Goal: Task Accomplishment & Management: Use online tool/utility

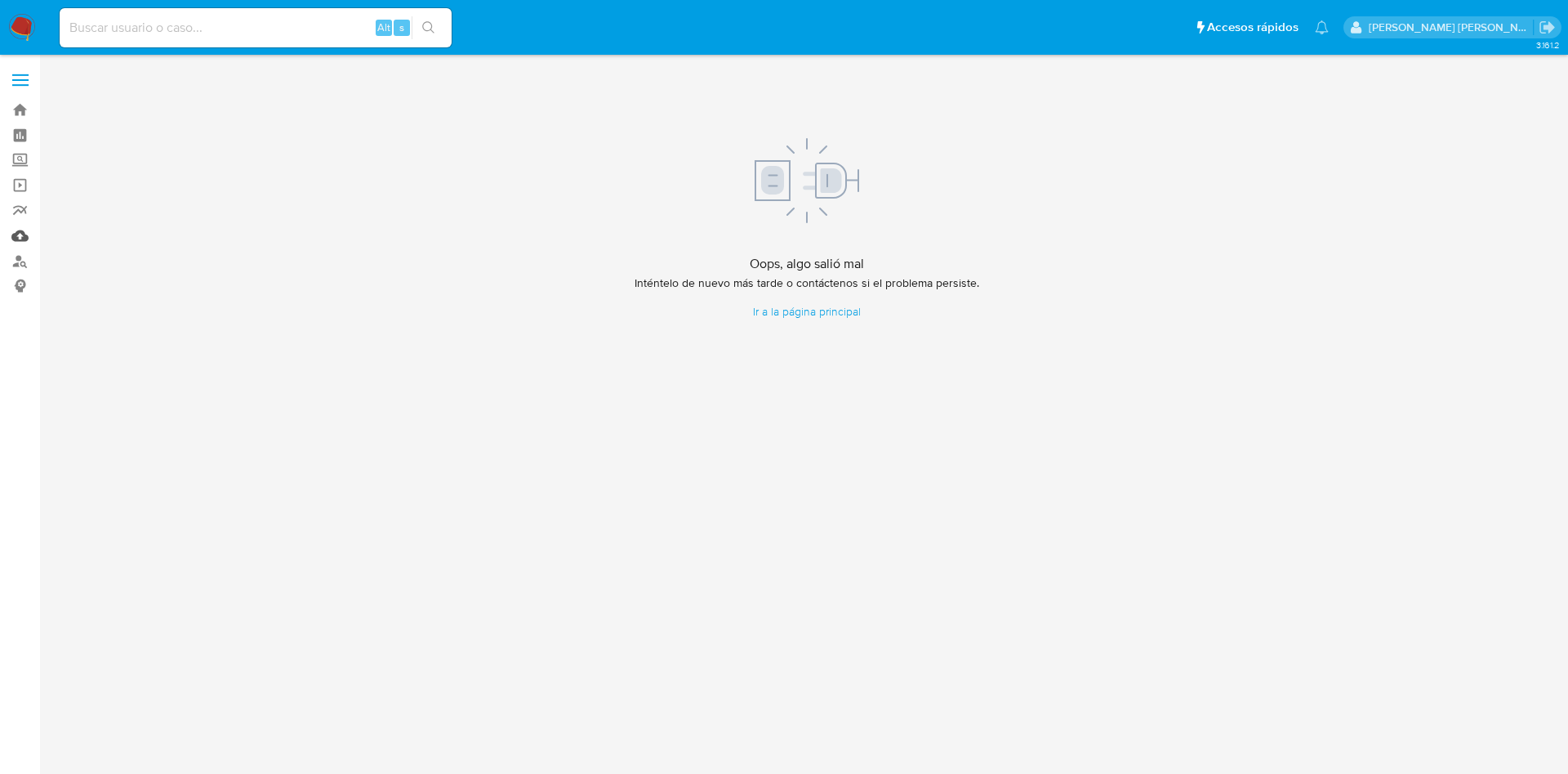
click at [21, 233] on link "Mulan" at bounding box center [97, 235] width 194 height 25
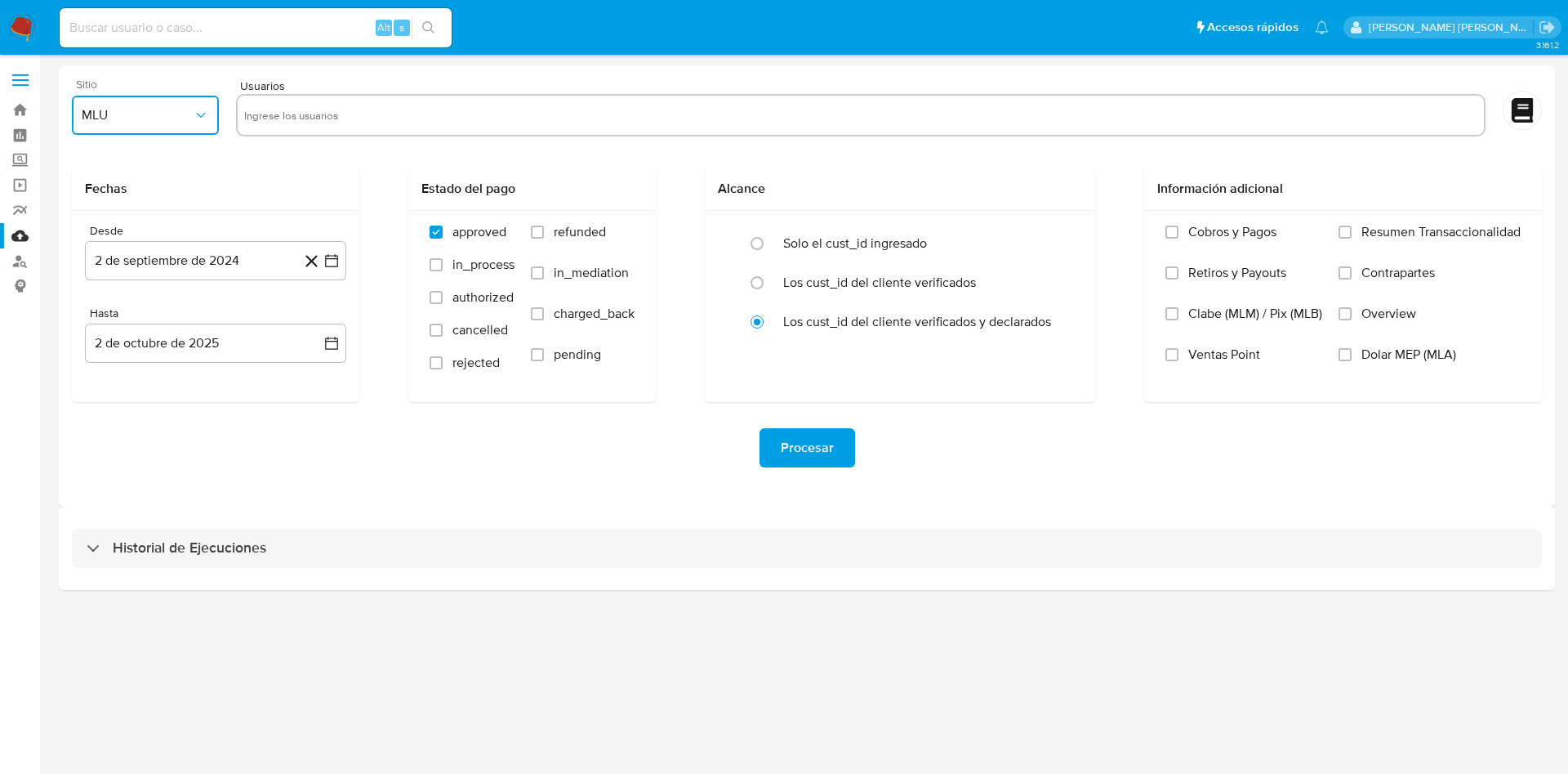
click at [175, 118] on span "MLU" at bounding box center [137, 115] width 112 height 16
drag, startPoint x: 142, startPoint y: 161, endPoint x: 257, endPoint y: 138, distance: 117.3
click at [142, 160] on div "MLA" at bounding box center [140, 159] width 118 height 39
click at [326, 118] on input "text" at bounding box center [861, 115] width 1233 height 26
type input "174140553"
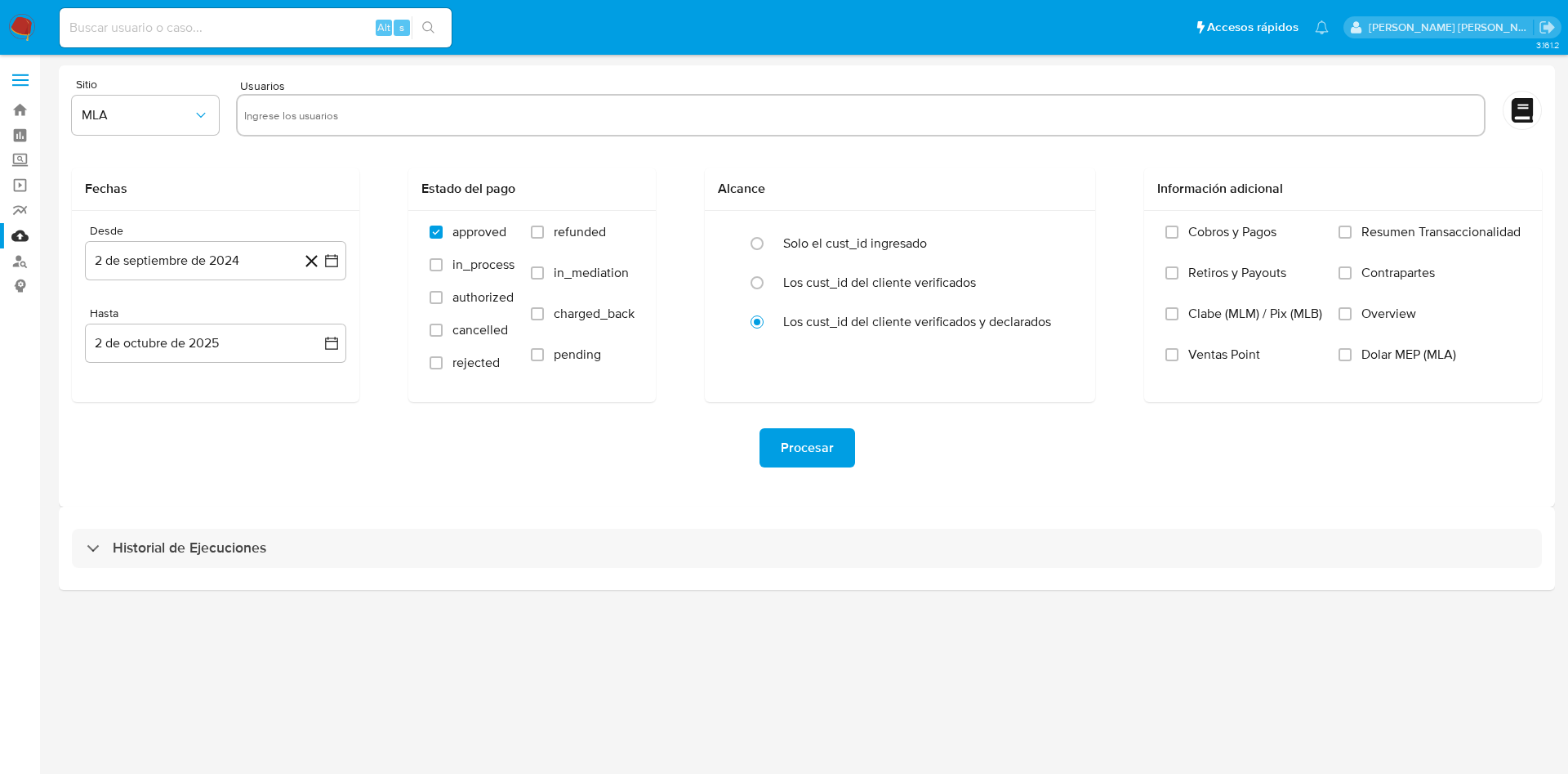
click at [630, 463] on div "Procesar" at bounding box center [806, 447] width 1470 height 39
click at [223, 259] on button "2 de septiembre de 2024" at bounding box center [215, 260] width 261 height 39
click at [119, 317] on icon "Mes anterior" at bounding box center [114, 319] width 20 height 20
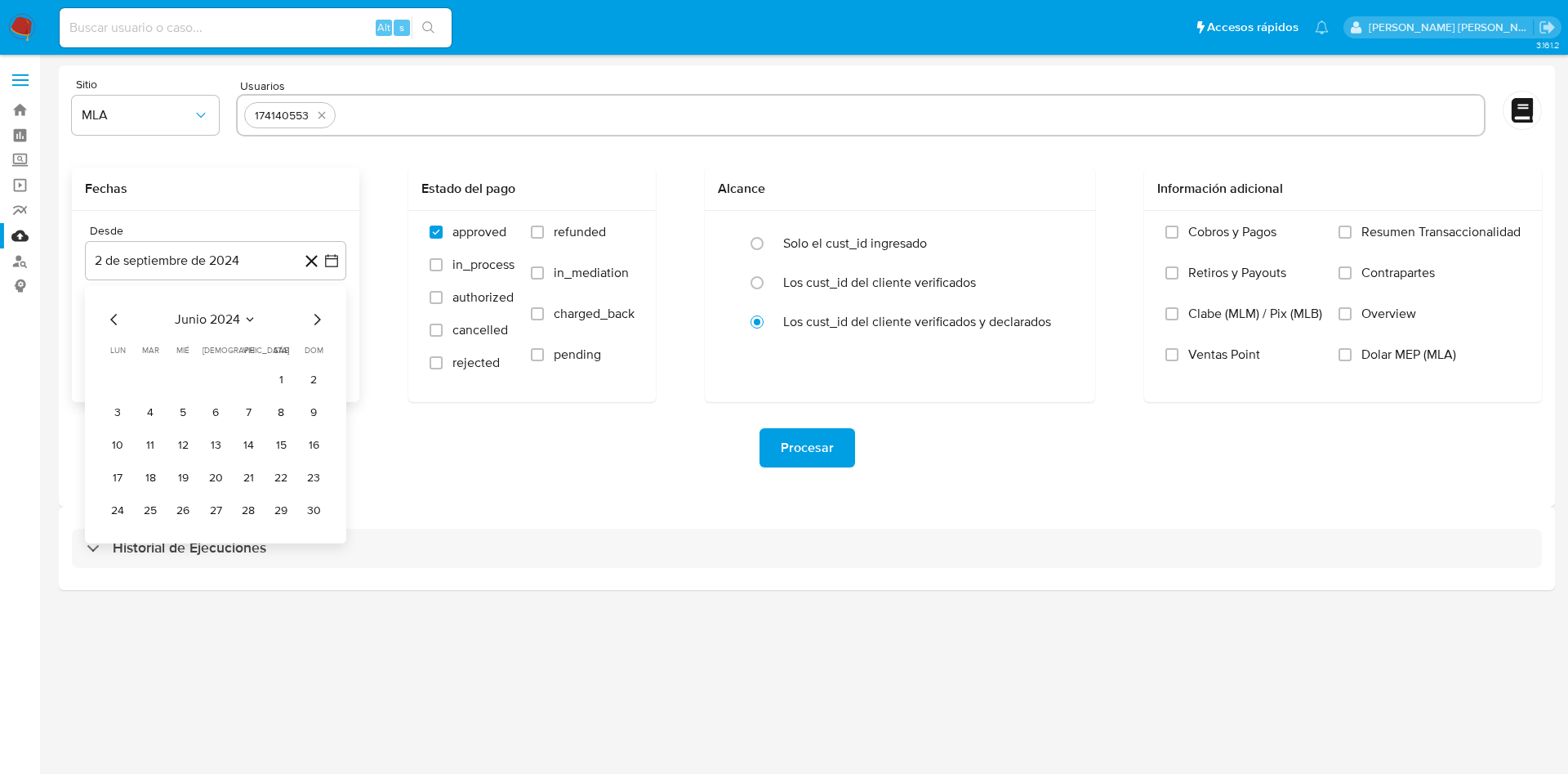
click at [119, 317] on icon "Mes anterior" at bounding box center [114, 319] width 20 height 20
click at [152, 514] on button "30" at bounding box center [150, 510] width 26 height 26
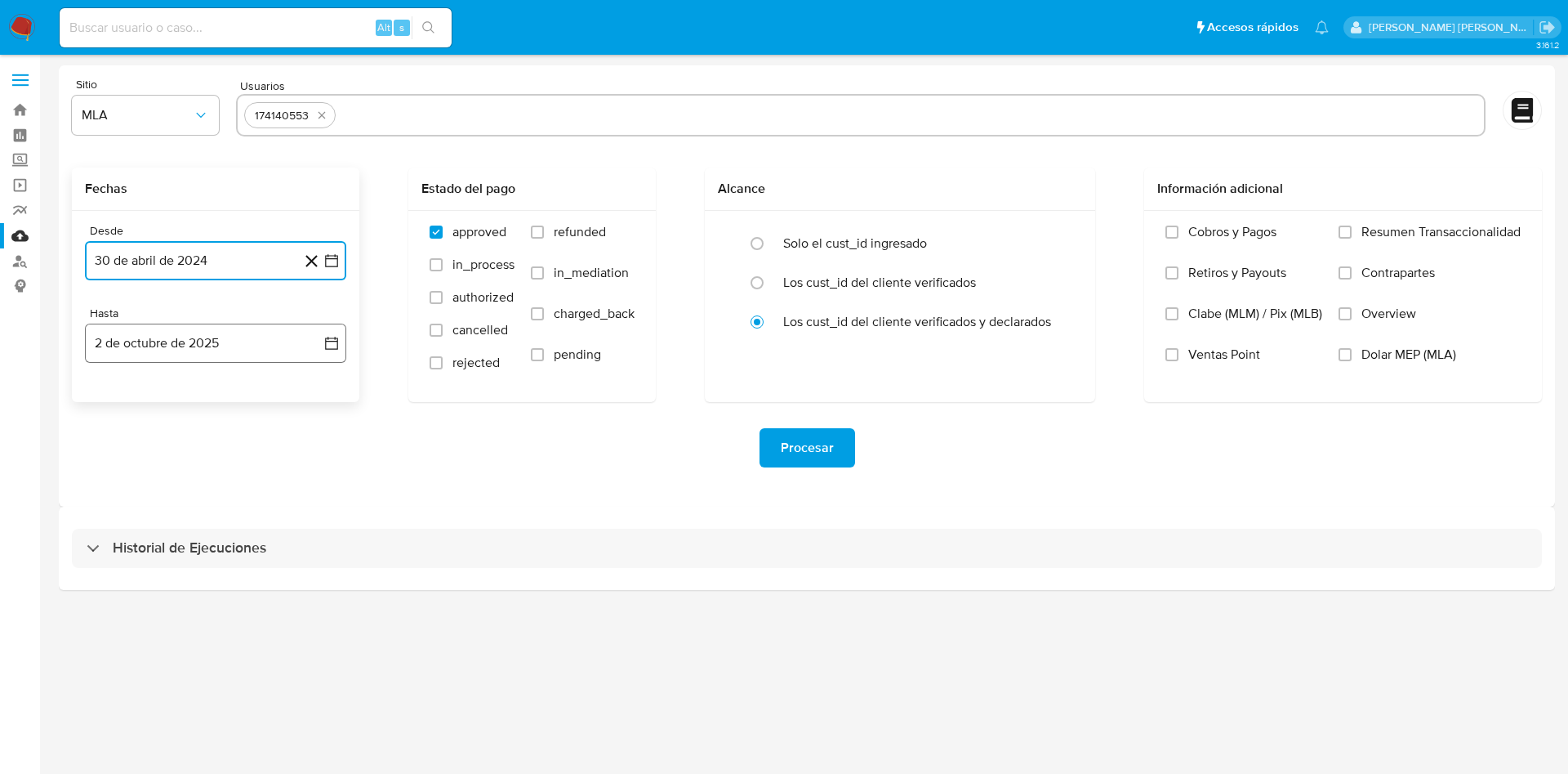
click at [272, 349] on button "2 de octubre de 2025" at bounding box center [215, 342] width 261 height 39
click at [118, 400] on icon "Mes anterior" at bounding box center [114, 402] width 20 height 20
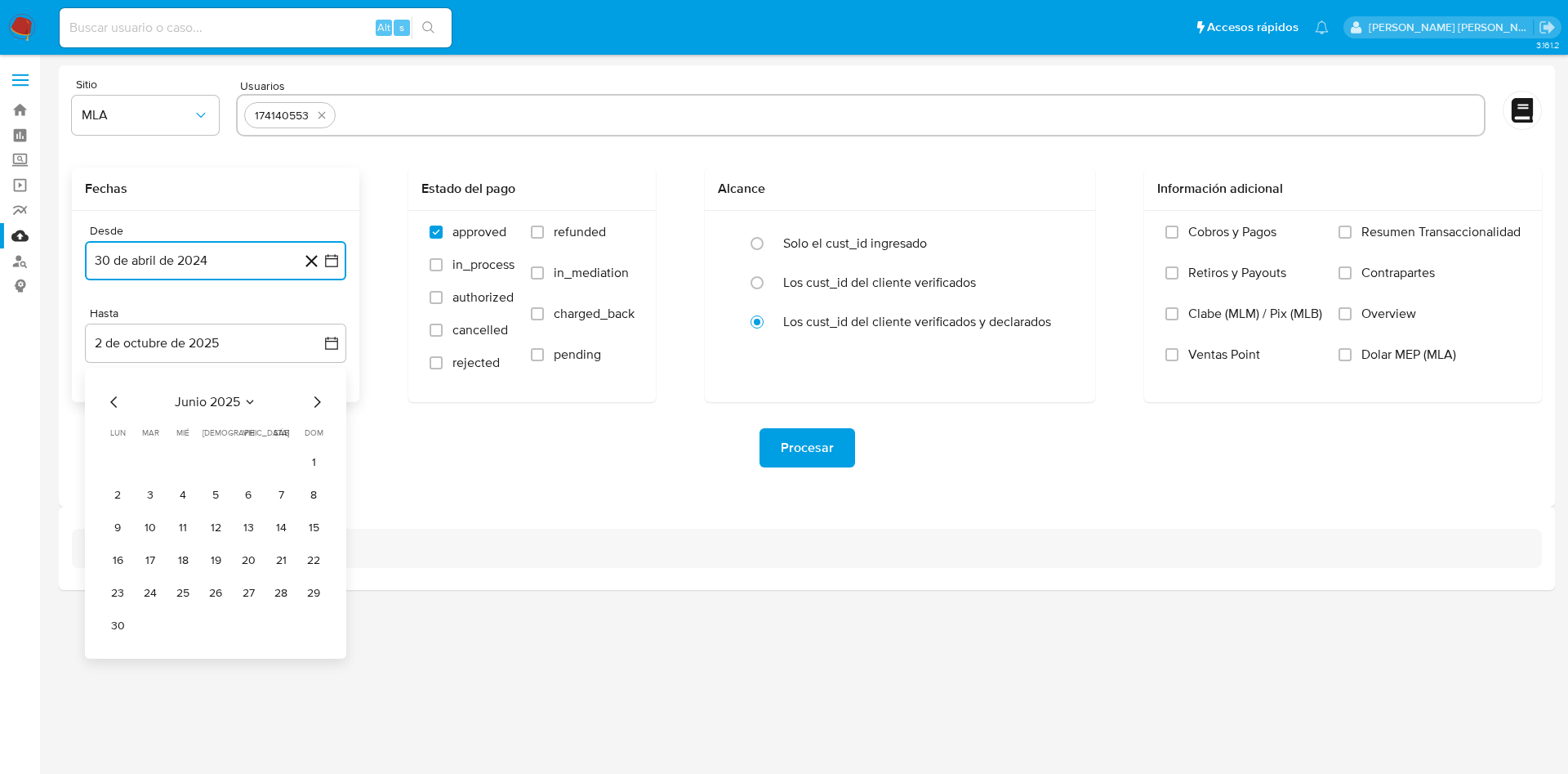
click at [118, 400] on icon "Mes anterior" at bounding box center [114, 402] width 20 height 20
click at [117, 400] on icon "Mes anterior" at bounding box center [114, 402] width 20 height 20
click at [325, 400] on icon "Mes siguiente" at bounding box center [316, 402] width 20 height 20
click at [217, 458] on button "1" at bounding box center [215, 463] width 26 height 26
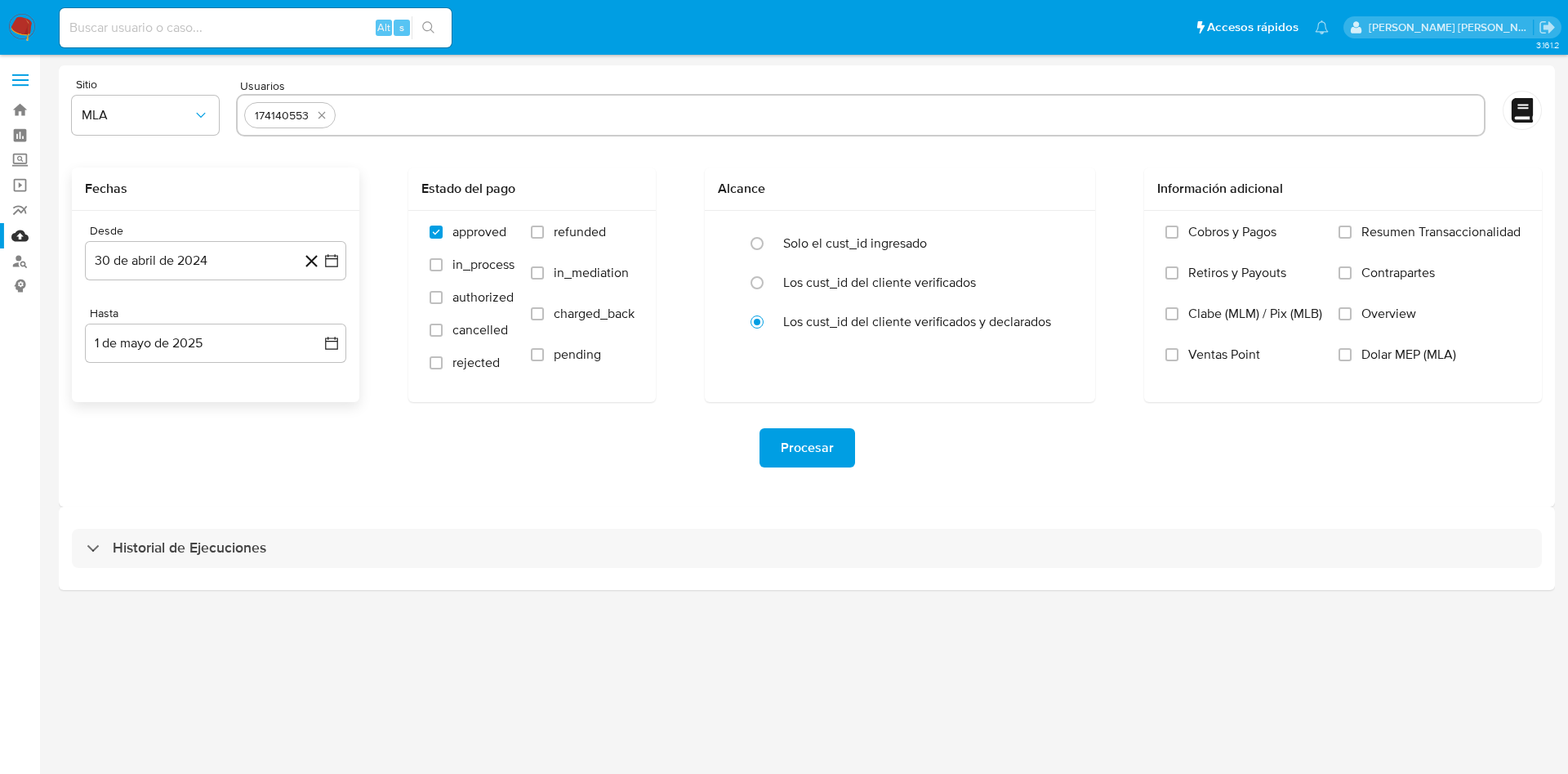
click at [499, 465] on div "Procesar" at bounding box center [806, 447] width 1470 height 39
click at [1166, 240] on label "Cobros y Pagos" at bounding box center [1243, 244] width 156 height 41
click at [1166, 239] on input "Cobros y Pagos" at bounding box center [1171, 232] width 13 height 13
click at [1173, 274] on input "Retiros y Payouts" at bounding box center [1171, 272] width 13 height 13
click at [1350, 280] on label "Contrapartes" at bounding box center [1430, 285] width 182 height 41
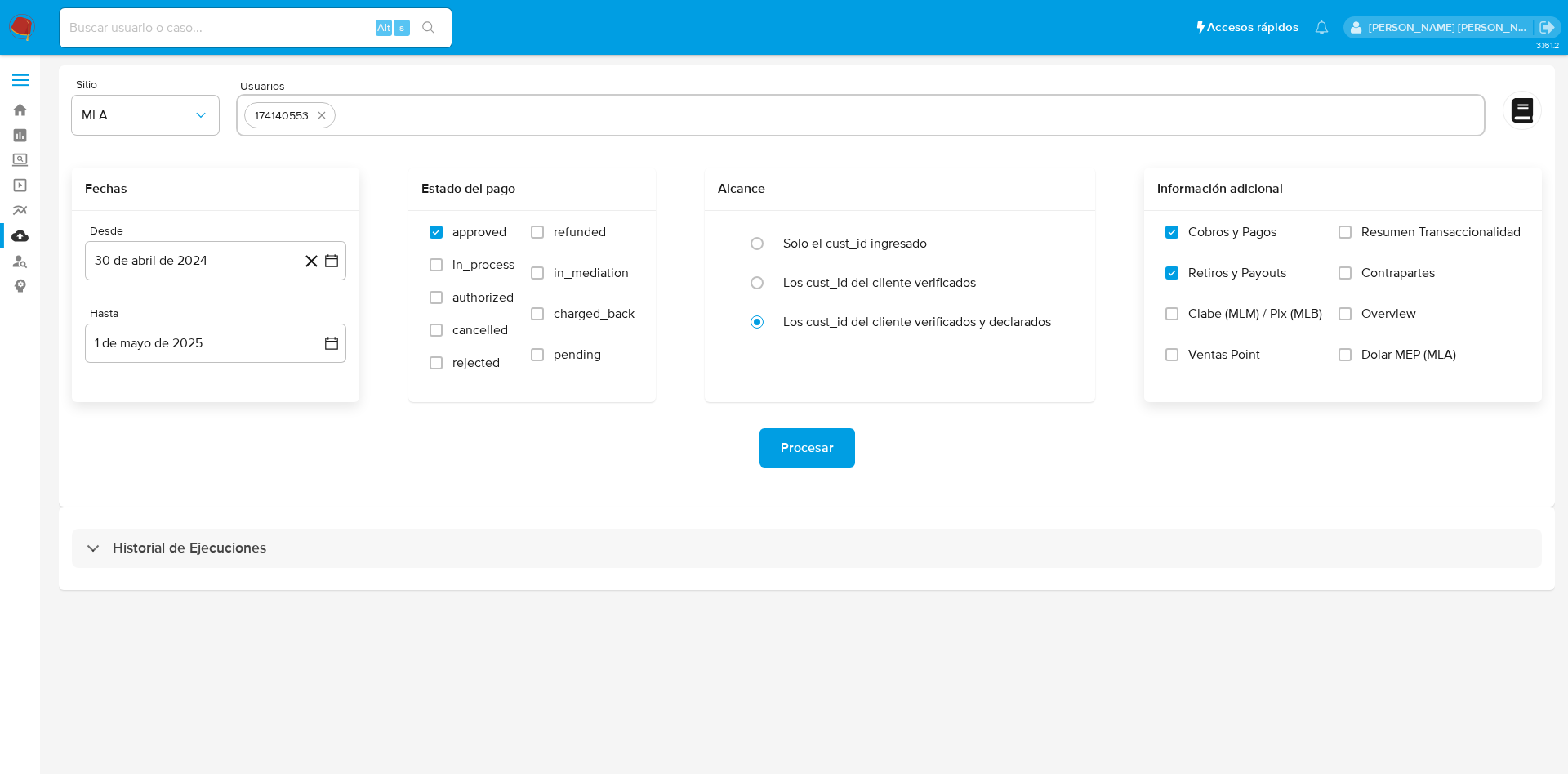
click at [1350, 279] on input "Contrapartes" at bounding box center [1345, 272] width 13 height 13
click at [828, 456] on span "Procesar" at bounding box center [806, 448] width 53 height 36
